Goal: Information Seeking & Learning: Learn about a topic

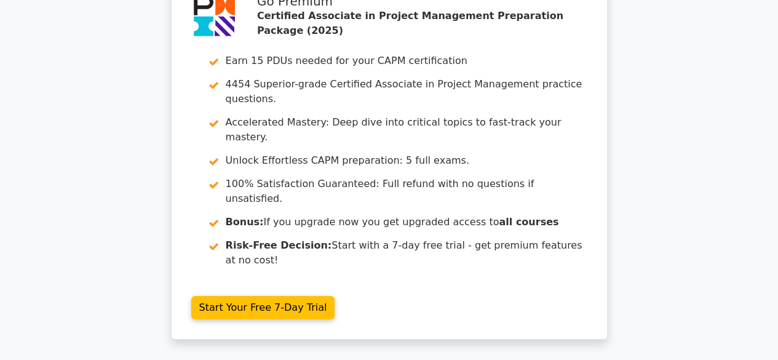
scroll to position [1943, 0]
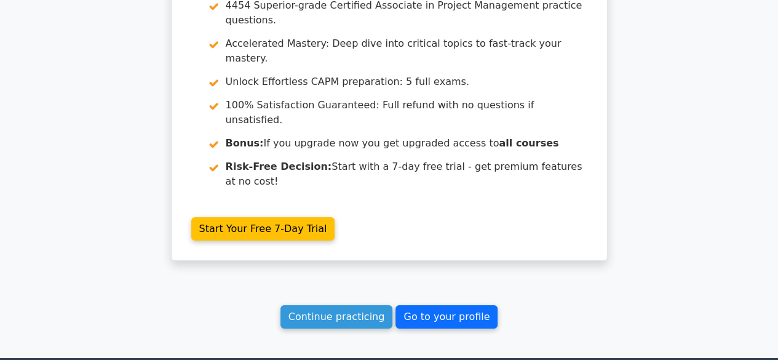
click at [404, 305] on link "Go to your profile" at bounding box center [446, 316] width 102 height 23
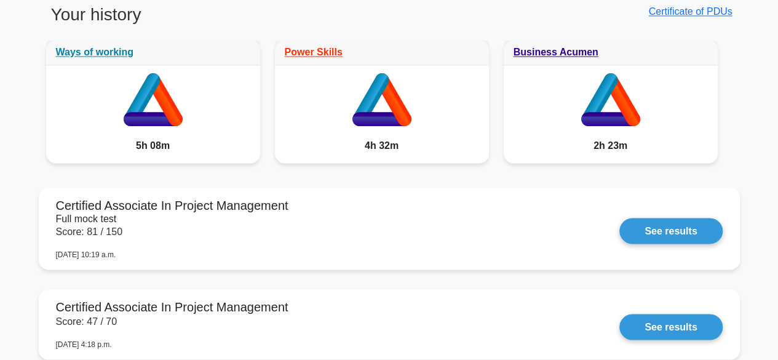
scroll to position [971, 0]
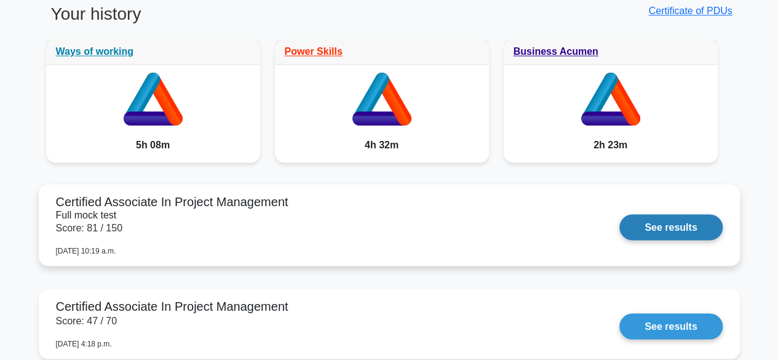
click at [666, 219] on link "See results" at bounding box center [670, 227] width 103 height 26
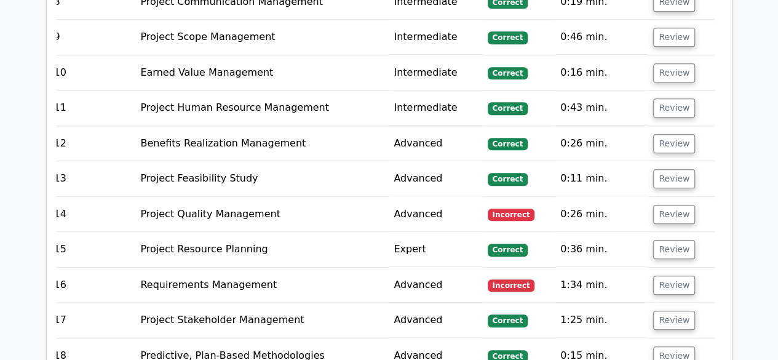
scroll to position [2730, 0]
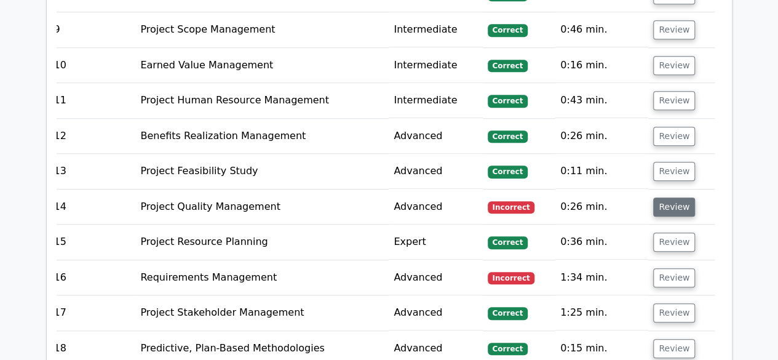
click at [665, 197] on button "Review" at bounding box center [674, 206] width 42 height 19
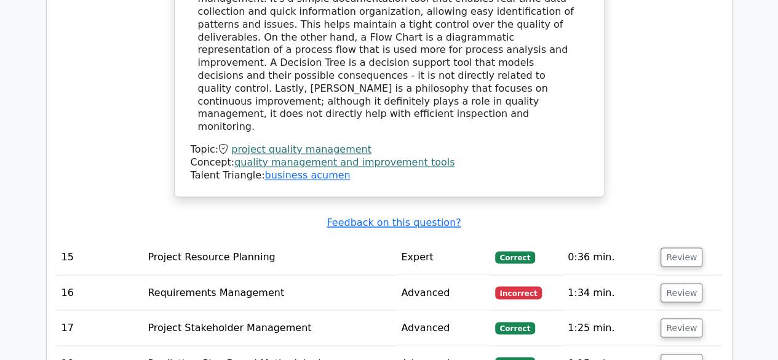
scroll to position [3271, 0]
click at [675, 282] on button "Review" at bounding box center [681, 291] width 42 height 19
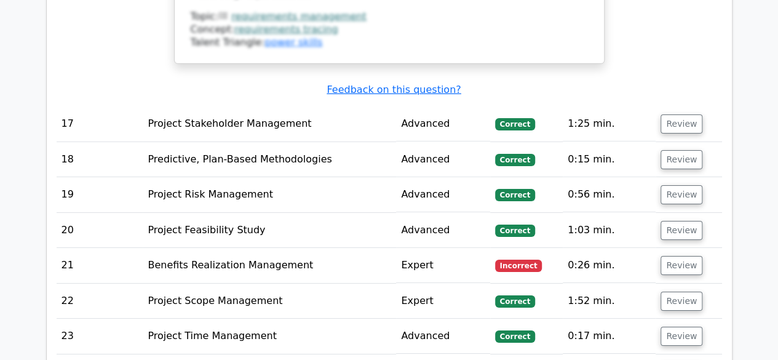
scroll to position [4294, 0]
click at [674, 255] on button "Review" at bounding box center [681, 264] width 42 height 19
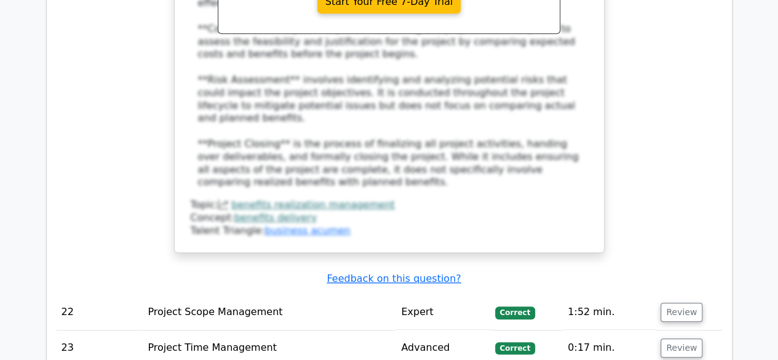
scroll to position [4951, 0]
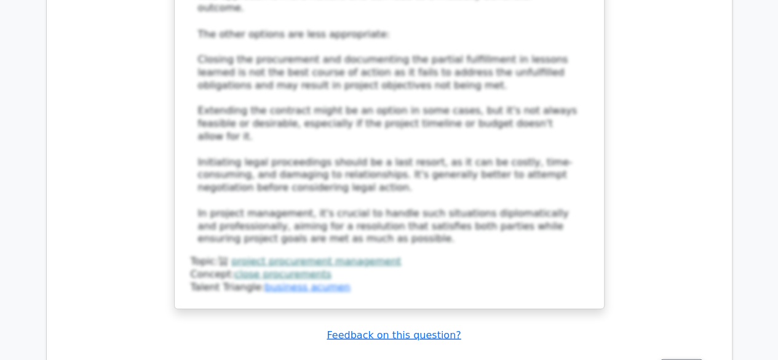
scroll to position [5812, 0]
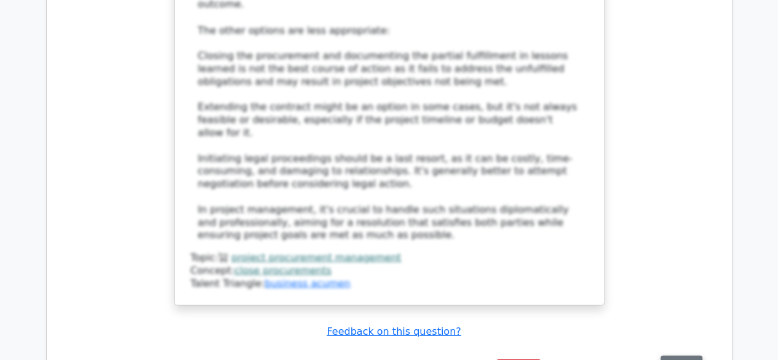
click at [666, 355] on button "Review" at bounding box center [681, 364] width 42 height 19
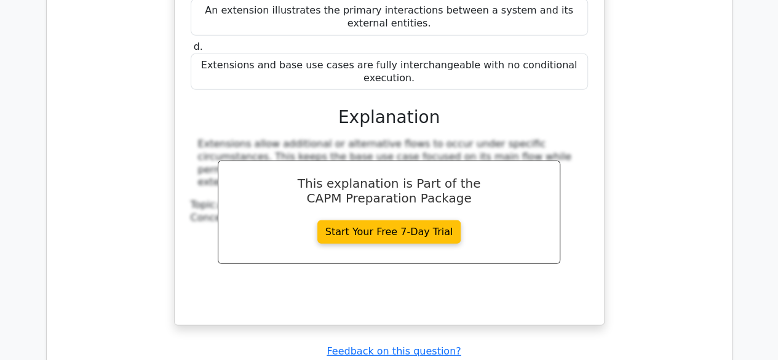
scroll to position [6374, 0]
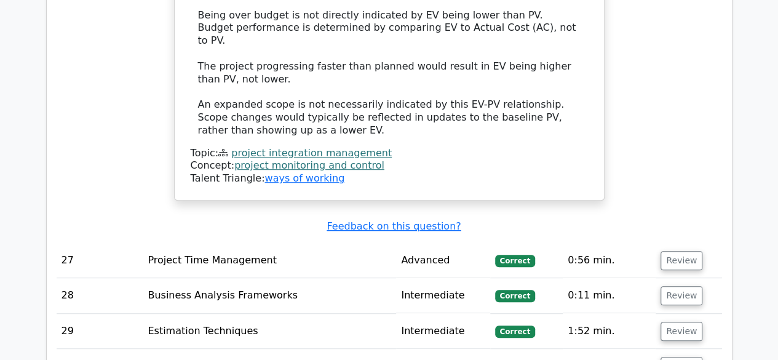
scroll to position [7220, 0]
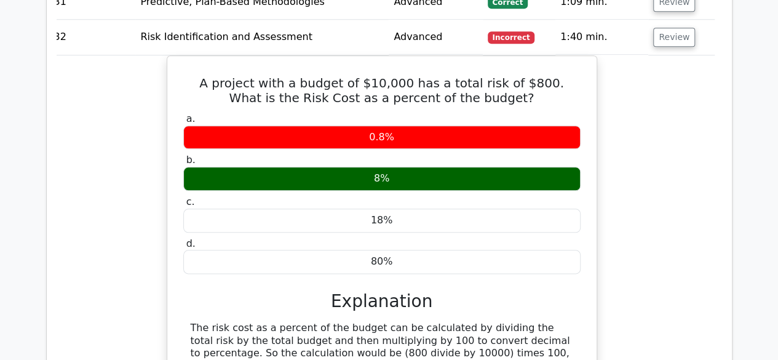
scroll to position [7719, 0]
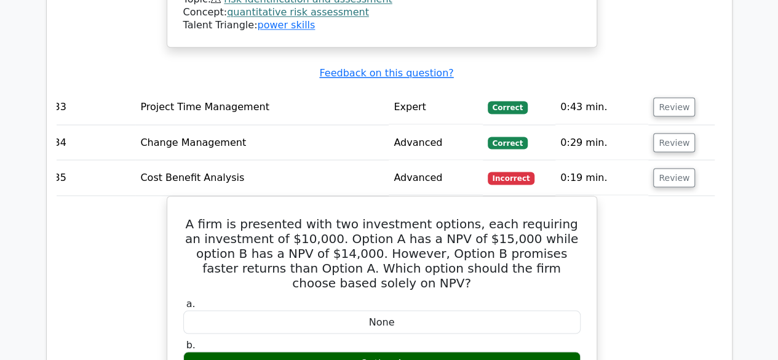
scroll to position [8057, 0]
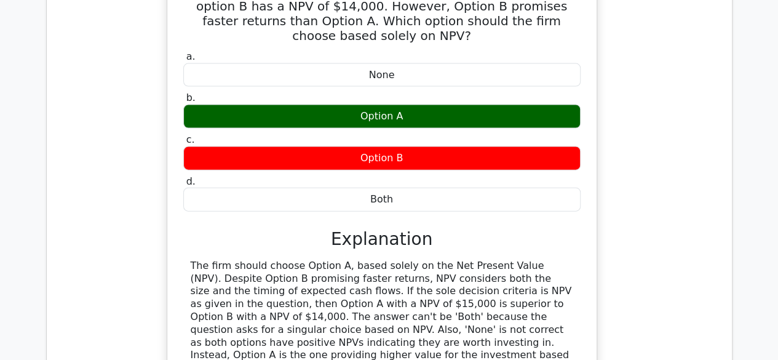
scroll to position [8343, 0]
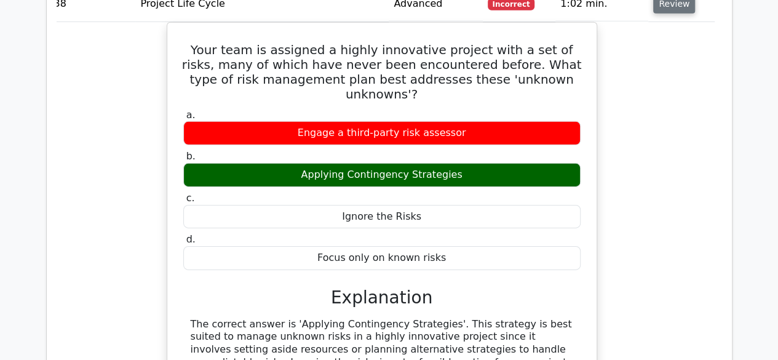
scroll to position [8934, 0]
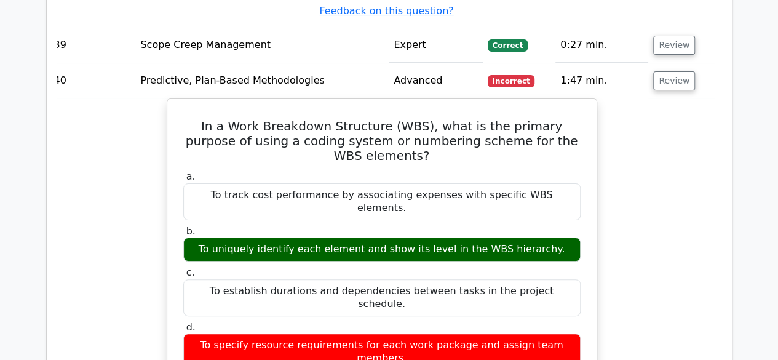
scroll to position [9494, 0]
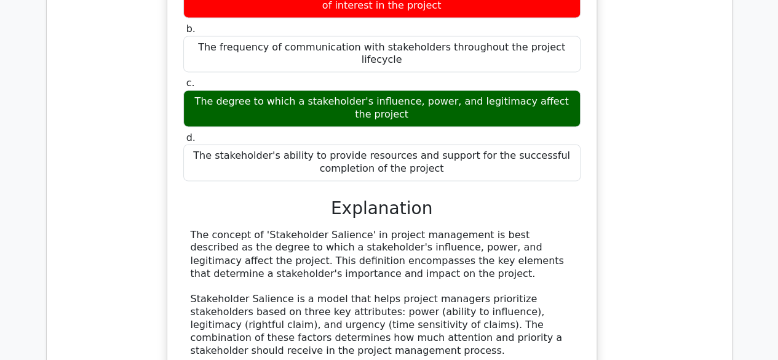
scroll to position [10359, 0]
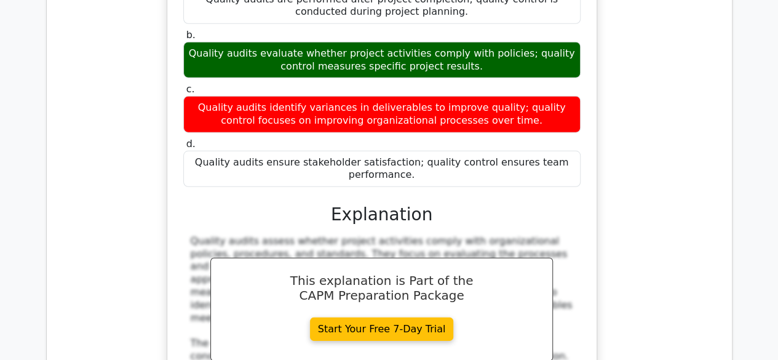
scroll to position [11051, 0]
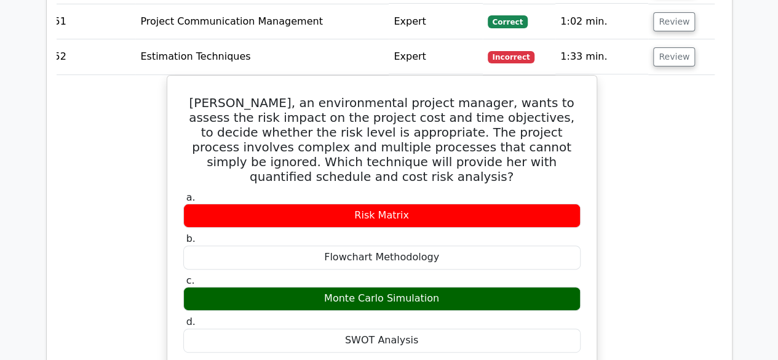
scroll to position [11743, 0]
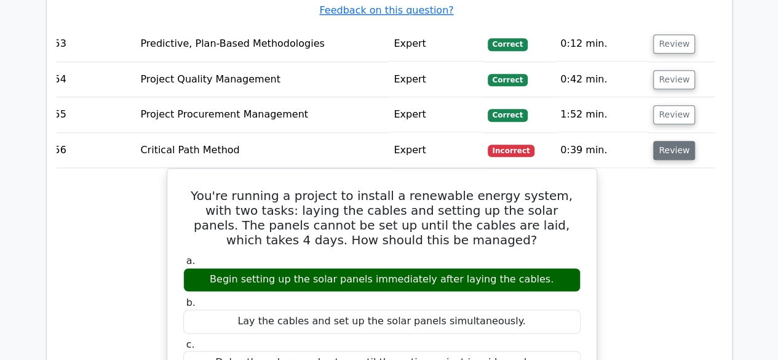
scroll to position [12364, 0]
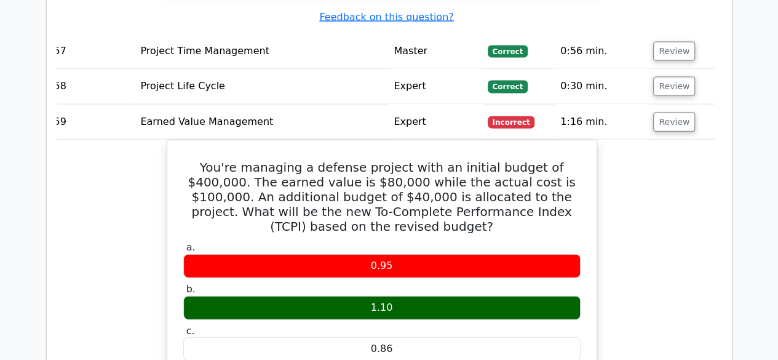
scroll to position [13004, 0]
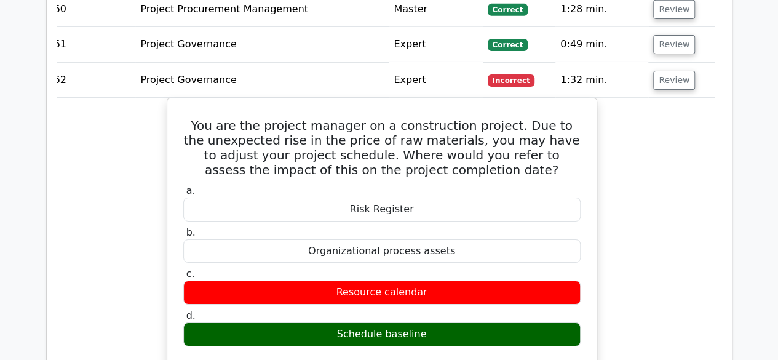
scroll to position [13683, 0]
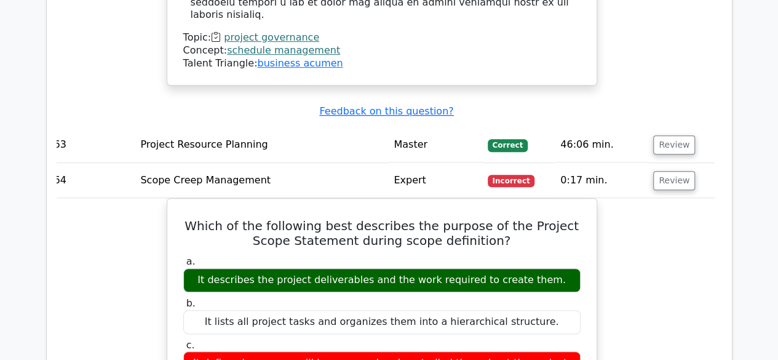
scroll to position [14249, 0]
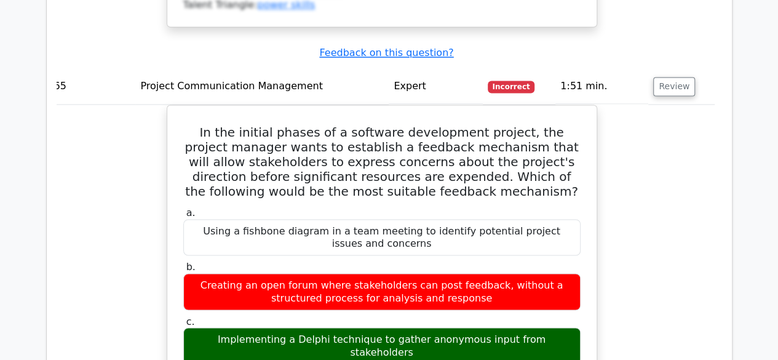
scroll to position [15110, 0]
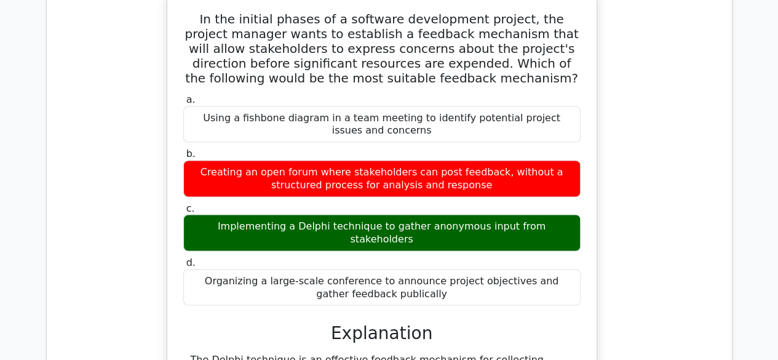
scroll to position [15062, 0]
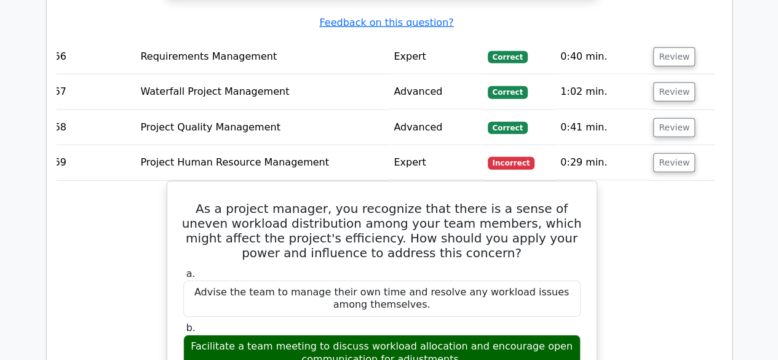
scroll to position [15806, 0]
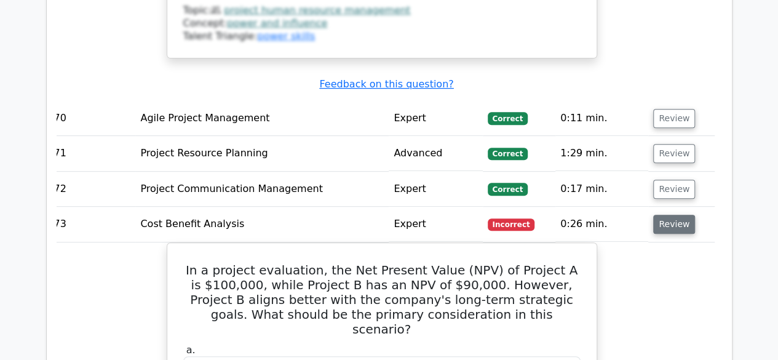
scroll to position [16658, 0]
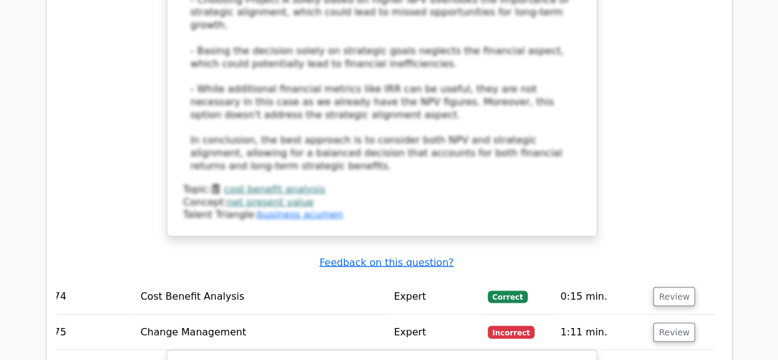
scroll to position [17316, 0]
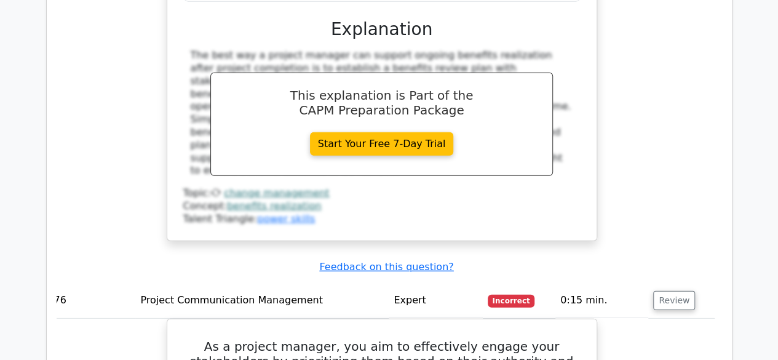
scroll to position [17949, 0]
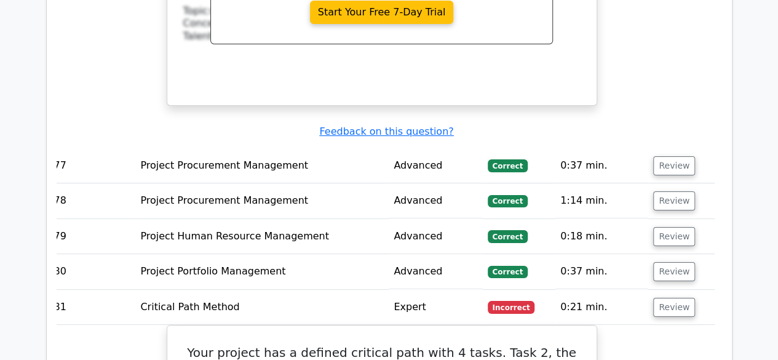
scroll to position [18627, 0]
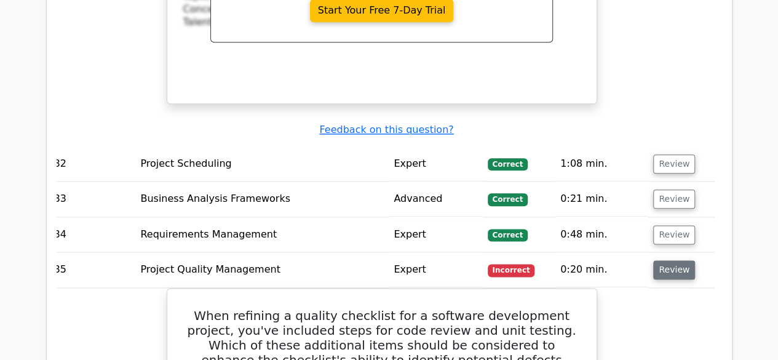
scroll to position [19318, 0]
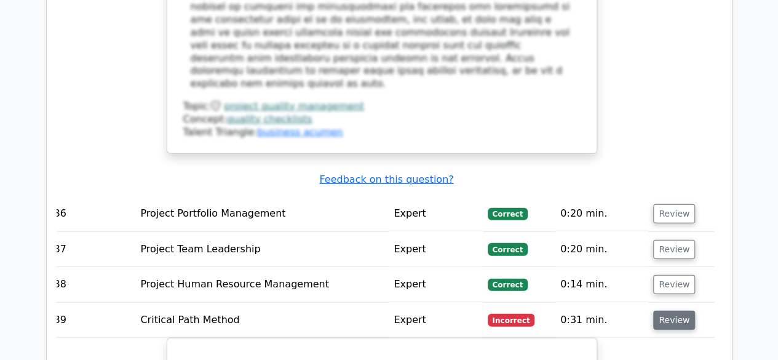
scroll to position [20103, 0]
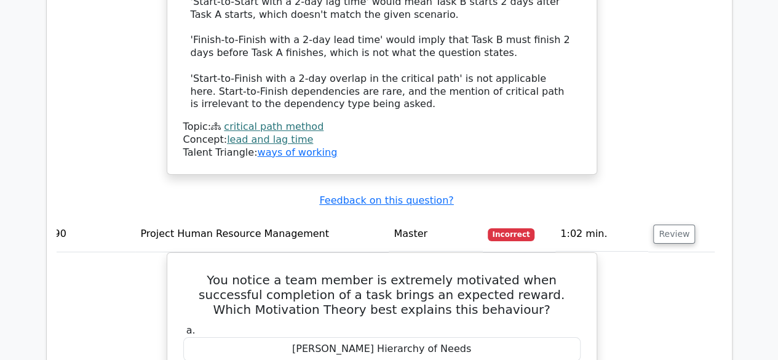
scroll to position [20867, 0]
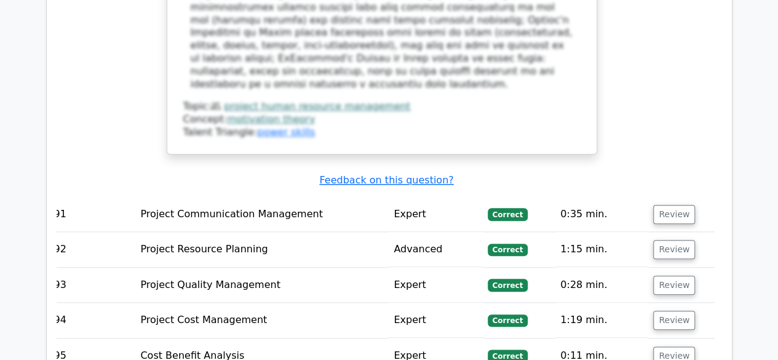
scroll to position [21526, 0]
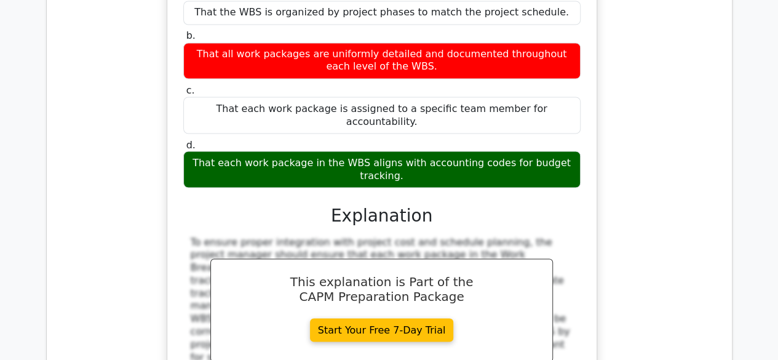
scroll to position [22069, 0]
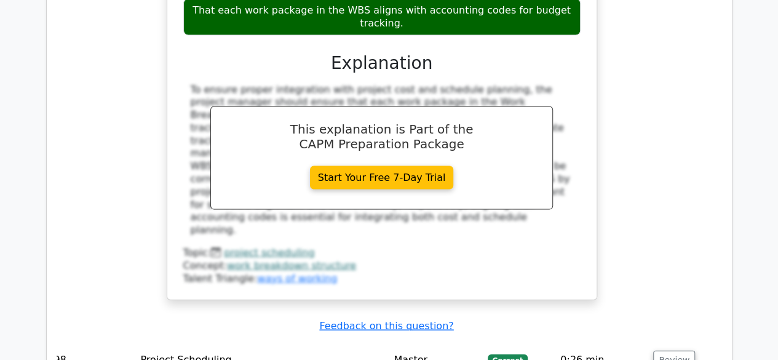
scroll to position [22221, 0]
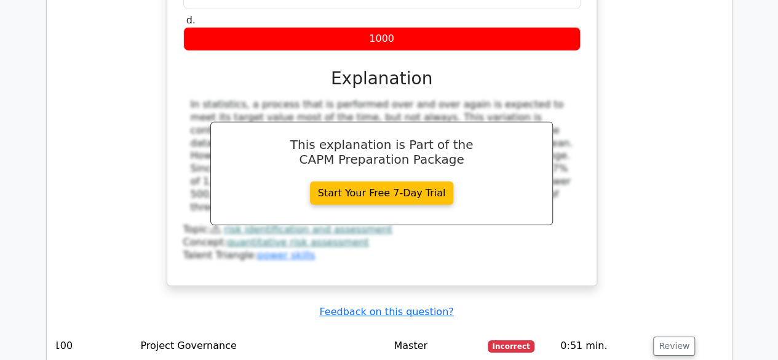
scroll to position [22806, 0]
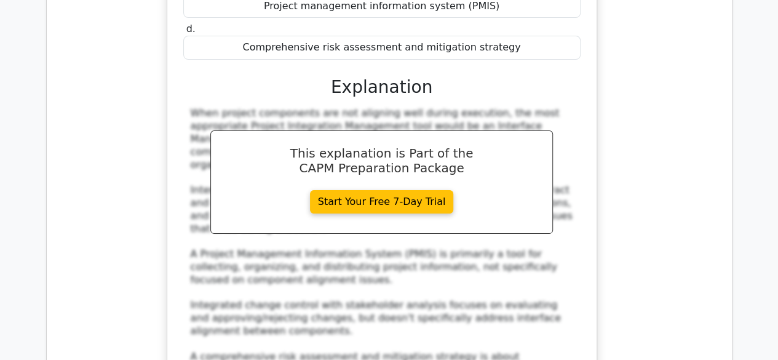
scroll to position [23355, 0]
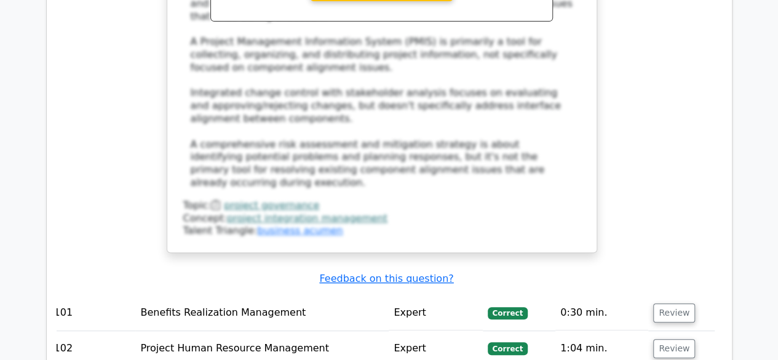
scroll to position [23567, 0]
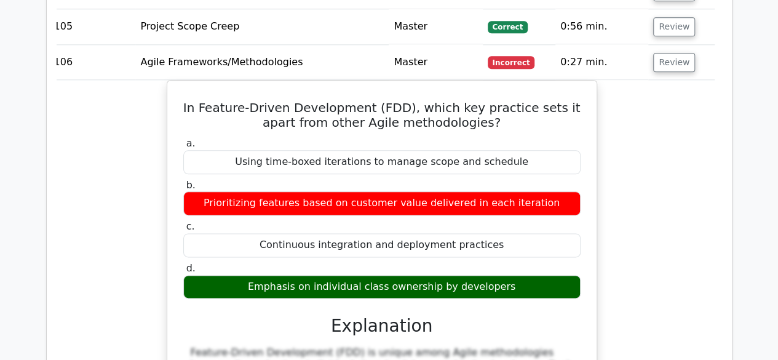
scroll to position [23993, 0]
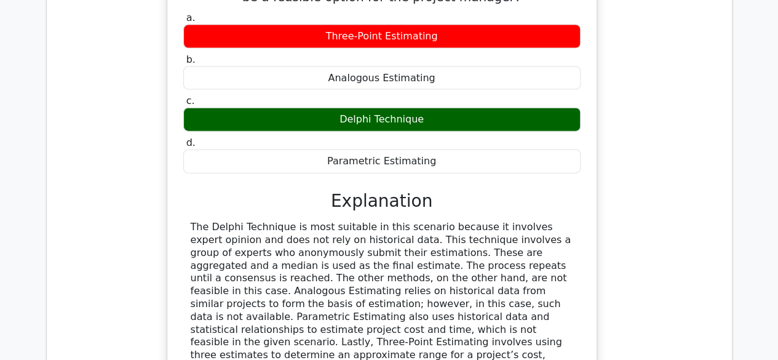
scroll to position [24679, 0]
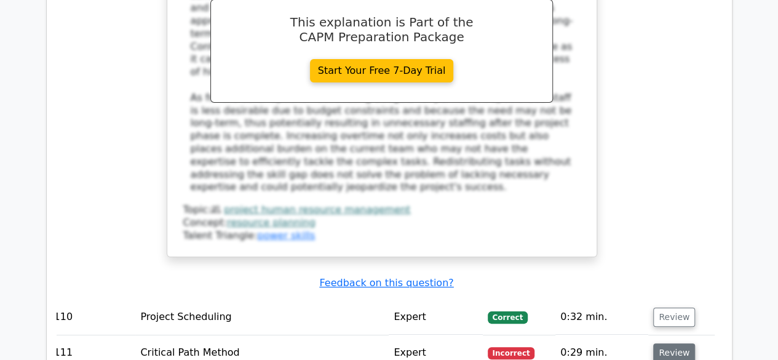
scroll to position [25749, 0]
